Goal: Task Accomplishment & Management: Manage account settings

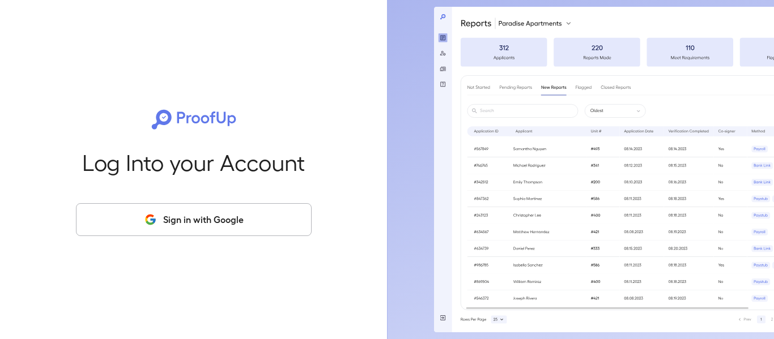
click at [225, 225] on button "Sign in with Google" at bounding box center [194, 219] width 236 height 33
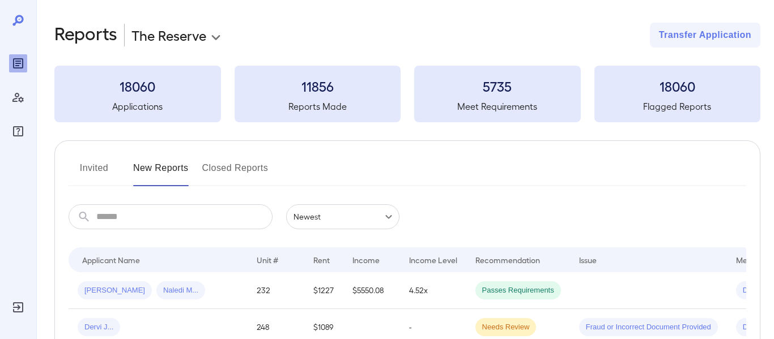
click at [173, 31] on body "**********" at bounding box center [387, 169] width 774 height 339
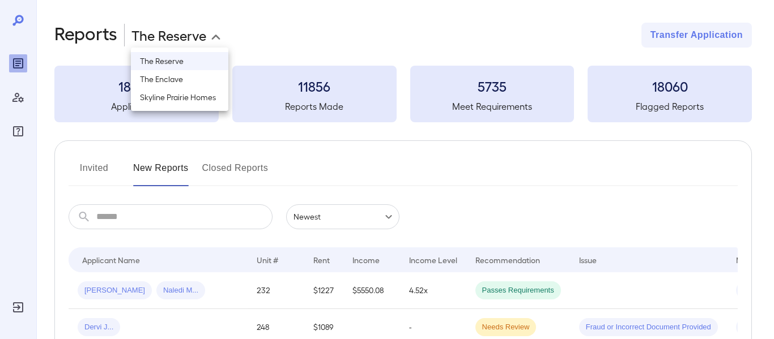
click at [163, 99] on li "Skyline Prairie Homes" at bounding box center [179, 97] width 97 height 18
type input "**********"
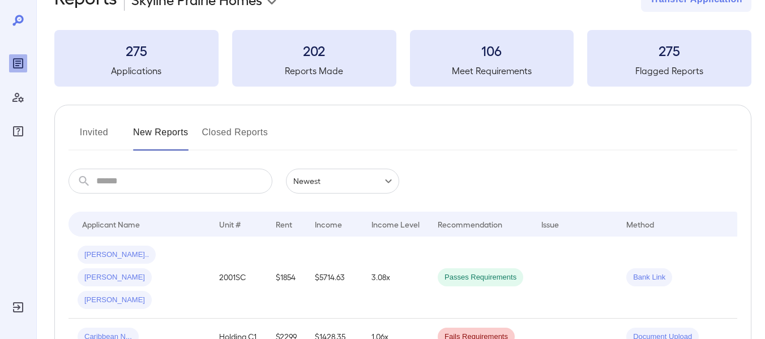
scroll to position [97, 0]
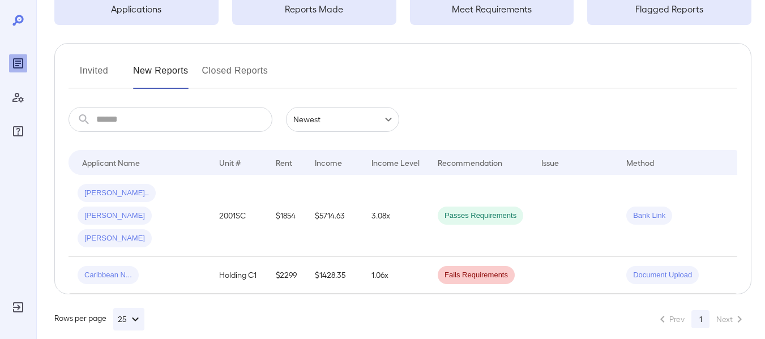
click at [739, 310] on li "Next" at bounding box center [732, 319] width 40 height 18
click at [676, 310] on li "Prev" at bounding box center [670, 319] width 39 height 18
click at [88, 64] on button "Invited" at bounding box center [94, 75] width 51 height 27
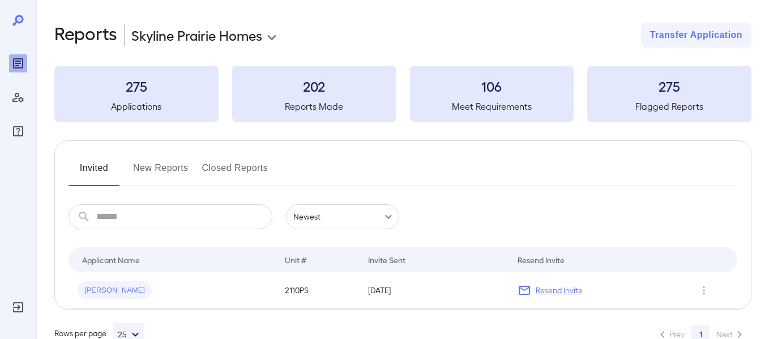
click at [165, 165] on button "New Reports" at bounding box center [161, 172] width 56 height 27
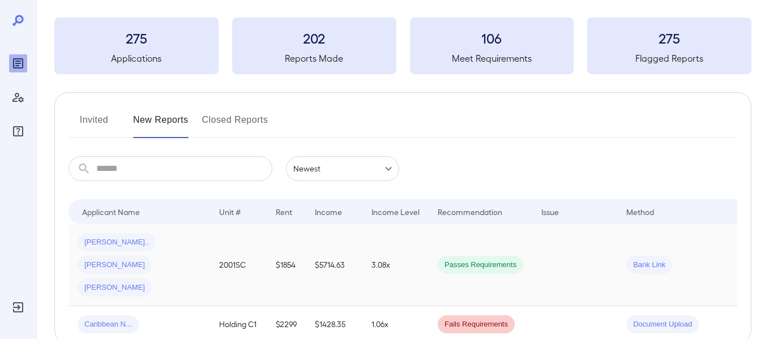
scroll to position [97, 0]
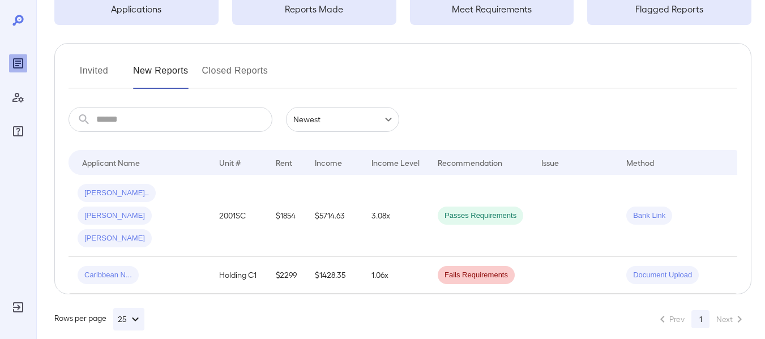
click at [235, 67] on button "Closed Reports" at bounding box center [235, 75] width 66 height 27
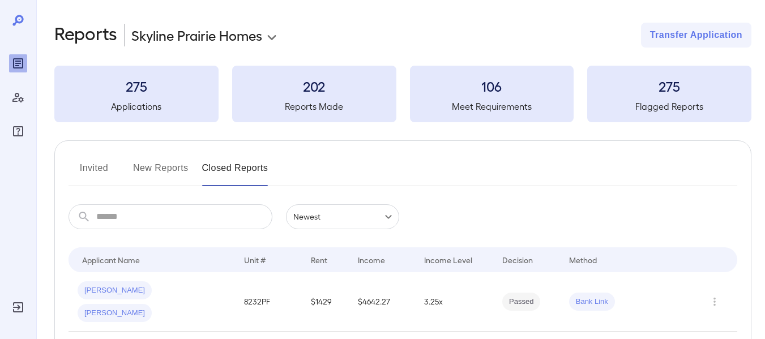
click at [90, 165] on button "Invited" at bounding box center [94, 172] width 51 height 27
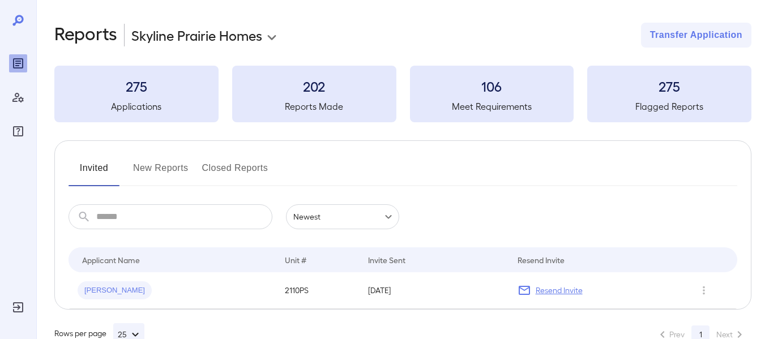
scroll to position [29, 0]
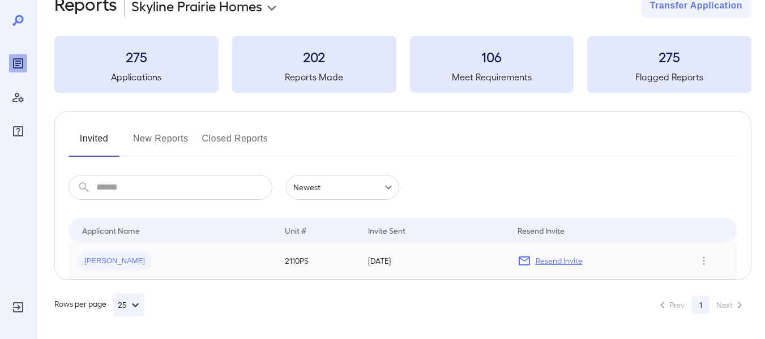
click at [107, 264] on span "[PERSON_NAME]" at bounding box center [115, 261] width 74 height 11
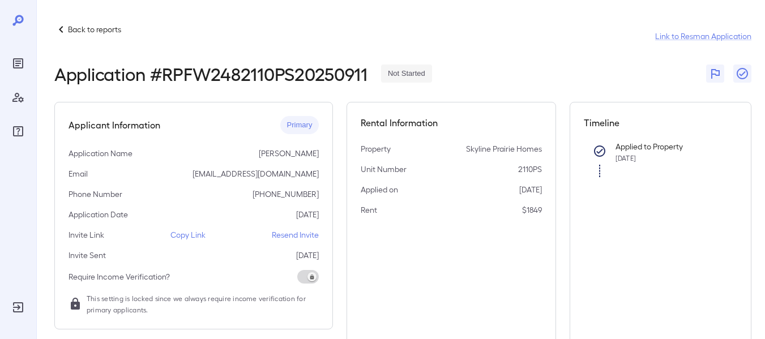
click at [73, 29] on p "Back to reports" at bounding box center [94, 29] width 53 height 11
